Goal: Entertainment & Leisure: Consume media (video, audio)

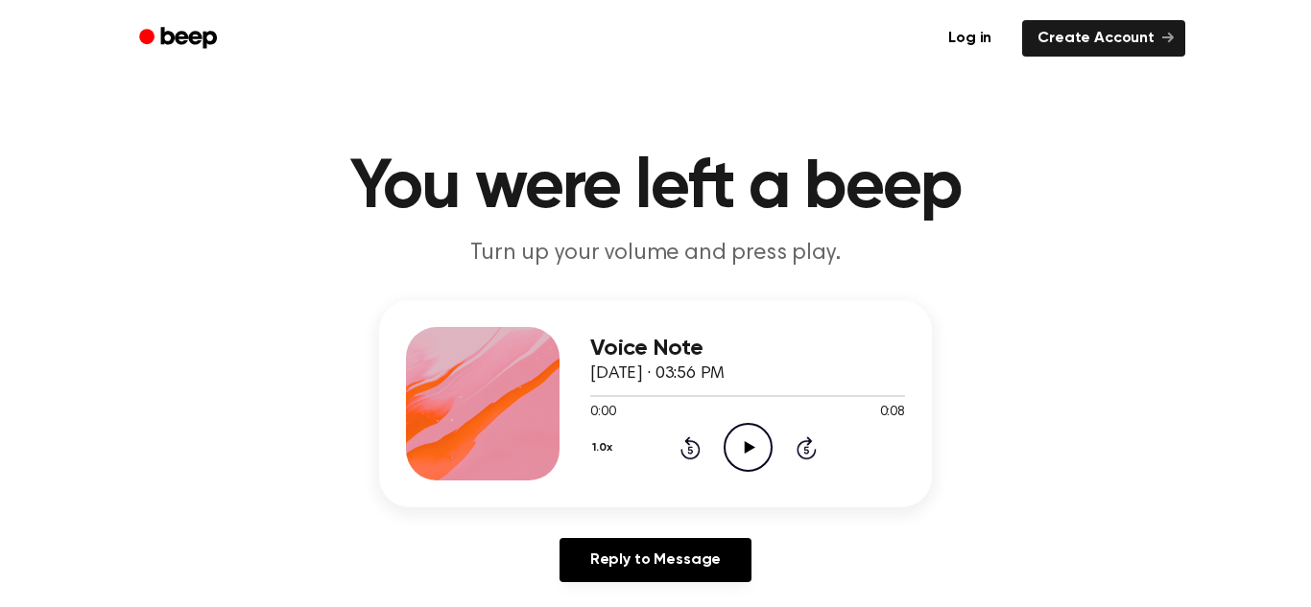
click at [745, 448] on icon at bounding box center [749, 447] width 11 height 12
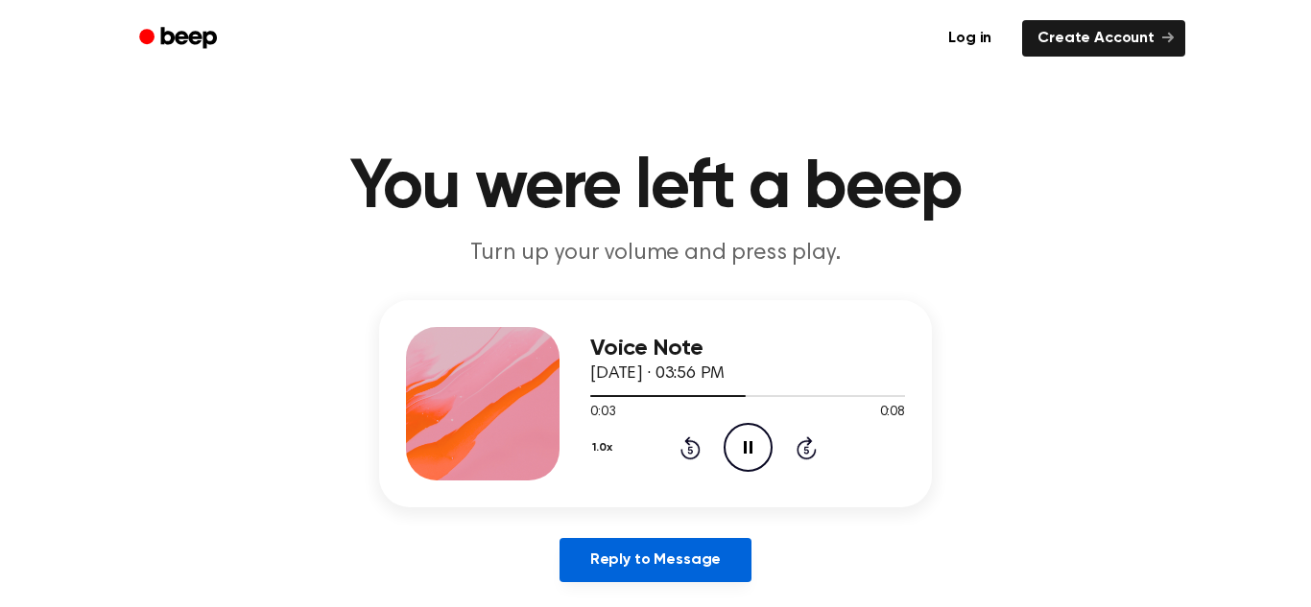
click at [647, 558] on link "Reply to Message" at bounding box center [655, 560] width 192 height 44
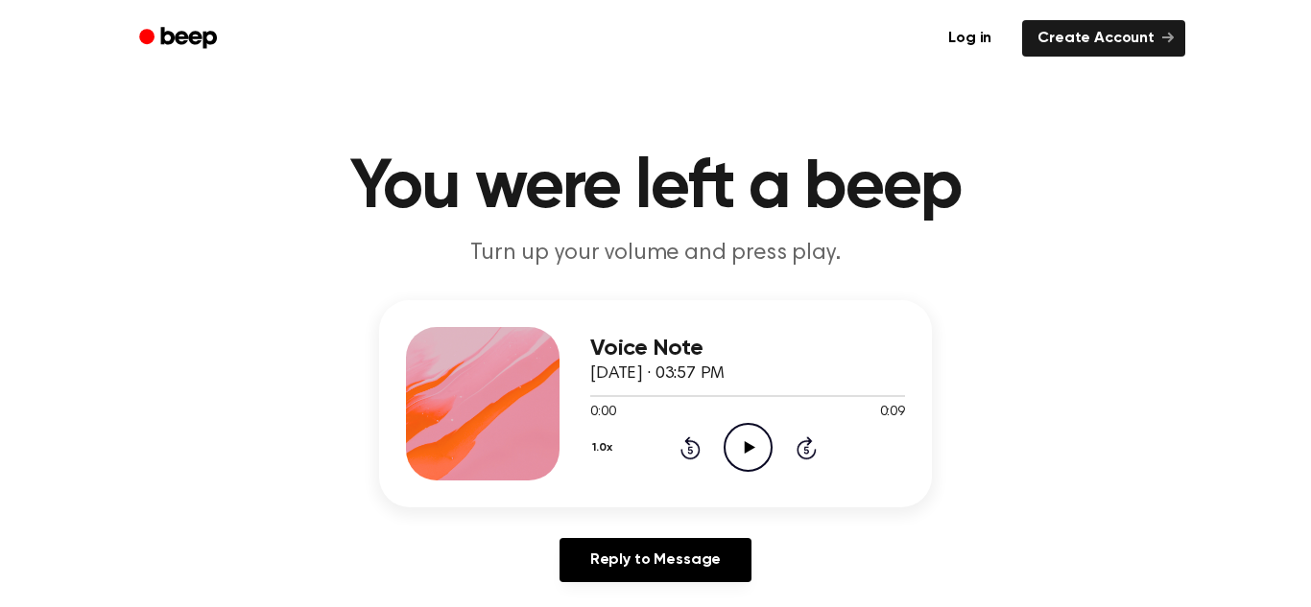
click at [729, 437] on icon "Play Audio" at bounding box center [748, 447] width 49 height 49
click at [754, 446] on icon "Play Audio" at bounding box center [748, 447] width 49 height 49
click at [742, 464] on icon "Play Audio" at bounding box center [748, 447] width 49 height 49
click at [748, 449] on icon at bounding box center [749, 447] width 11 height 12
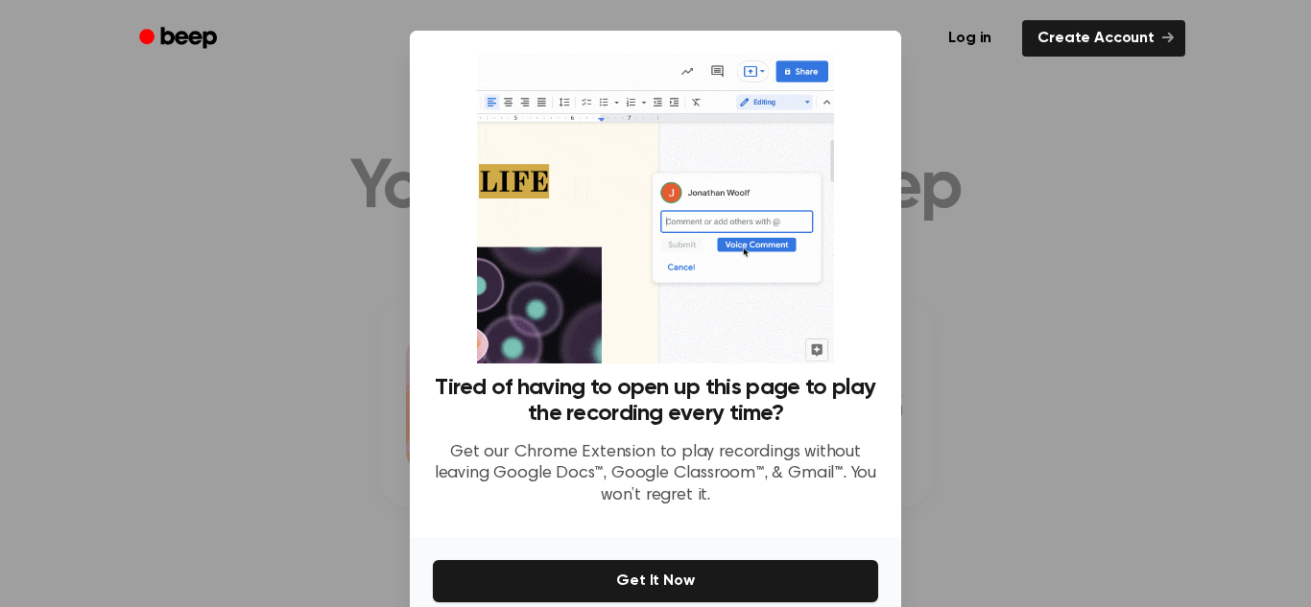
click at [1002, 377] on div at bounding box center [655, 303] width 1311 height 607
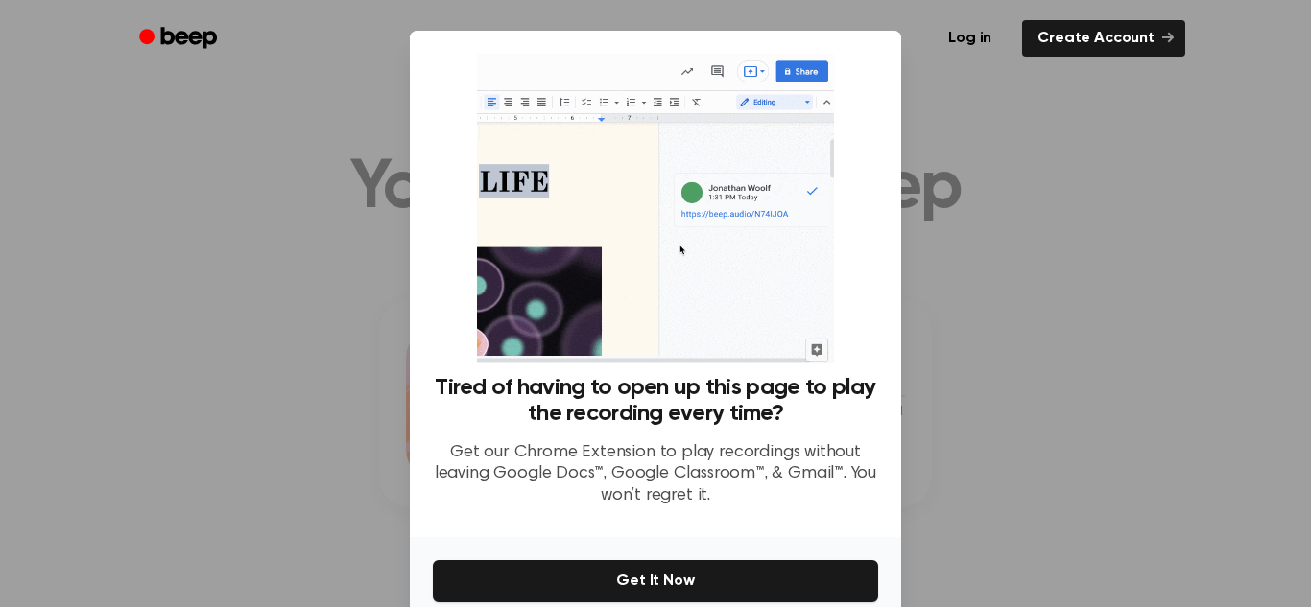
click at [956, 286] on div at bounding box center [655, 303] width 1311 height 607
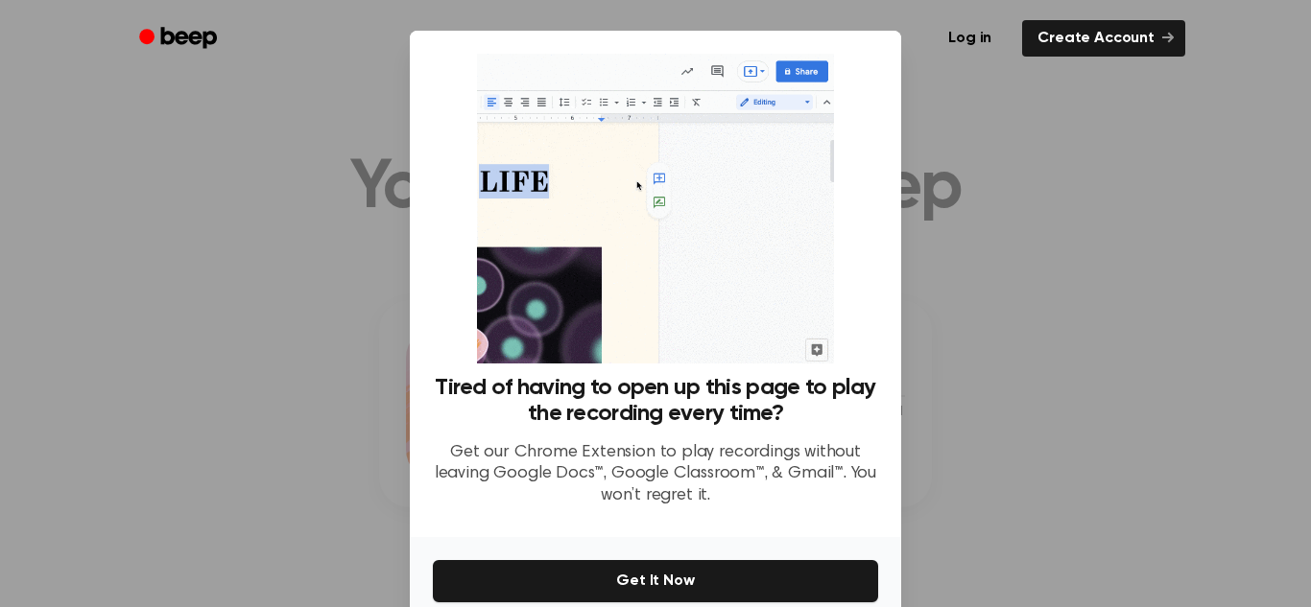
click at [956, 286] on div at bounding box center [655, 303] width 1311 height 607
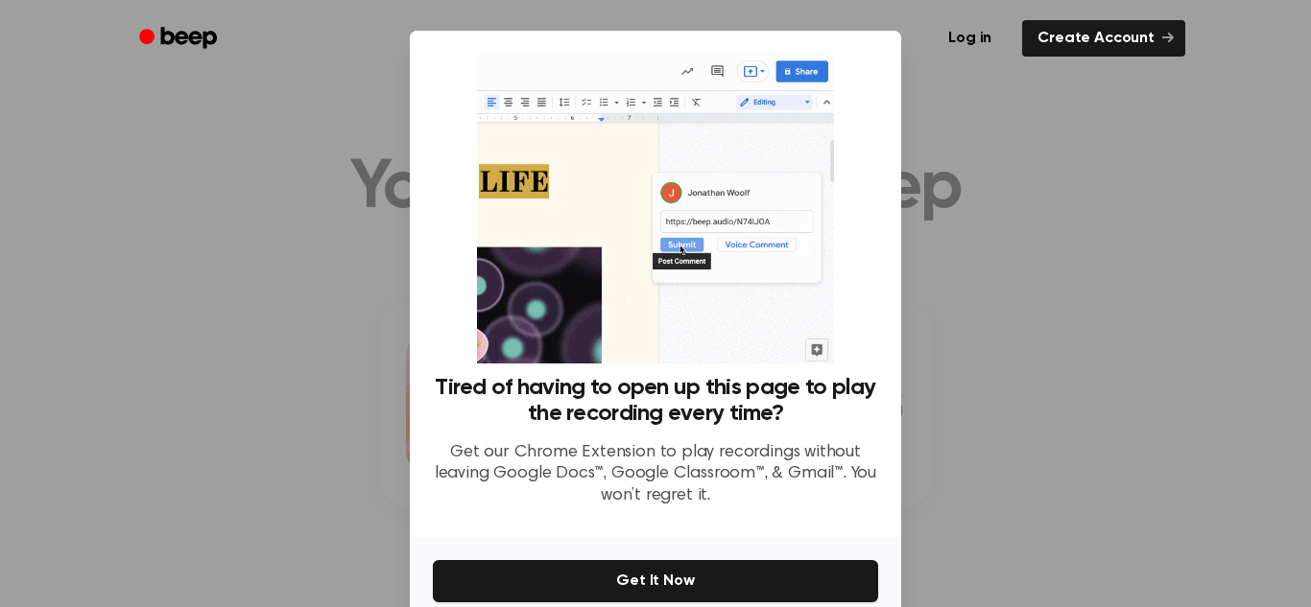
click at [956, 286] on div at bounding box center [655, 303] width 1311 height 607
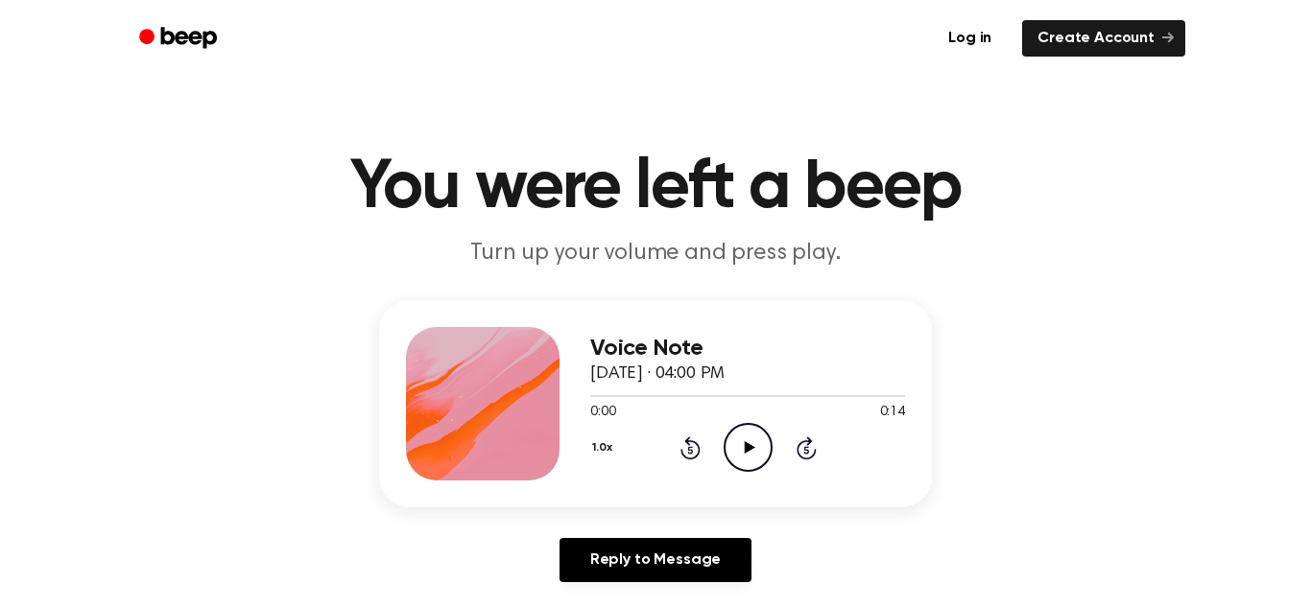
click at [732, 436] on icon "Play Audio" at bounding box center [748, 447] width 49 height 49
click at [745, 455] on icon "Play Audio" at bounding box center [748, 447] width 49 height 49
click at [755, 433] on icon "Play Audio" at bounding box center [748, 447] width 49 height 49
